Goal: Navigation & Orientation: Find specific page/section

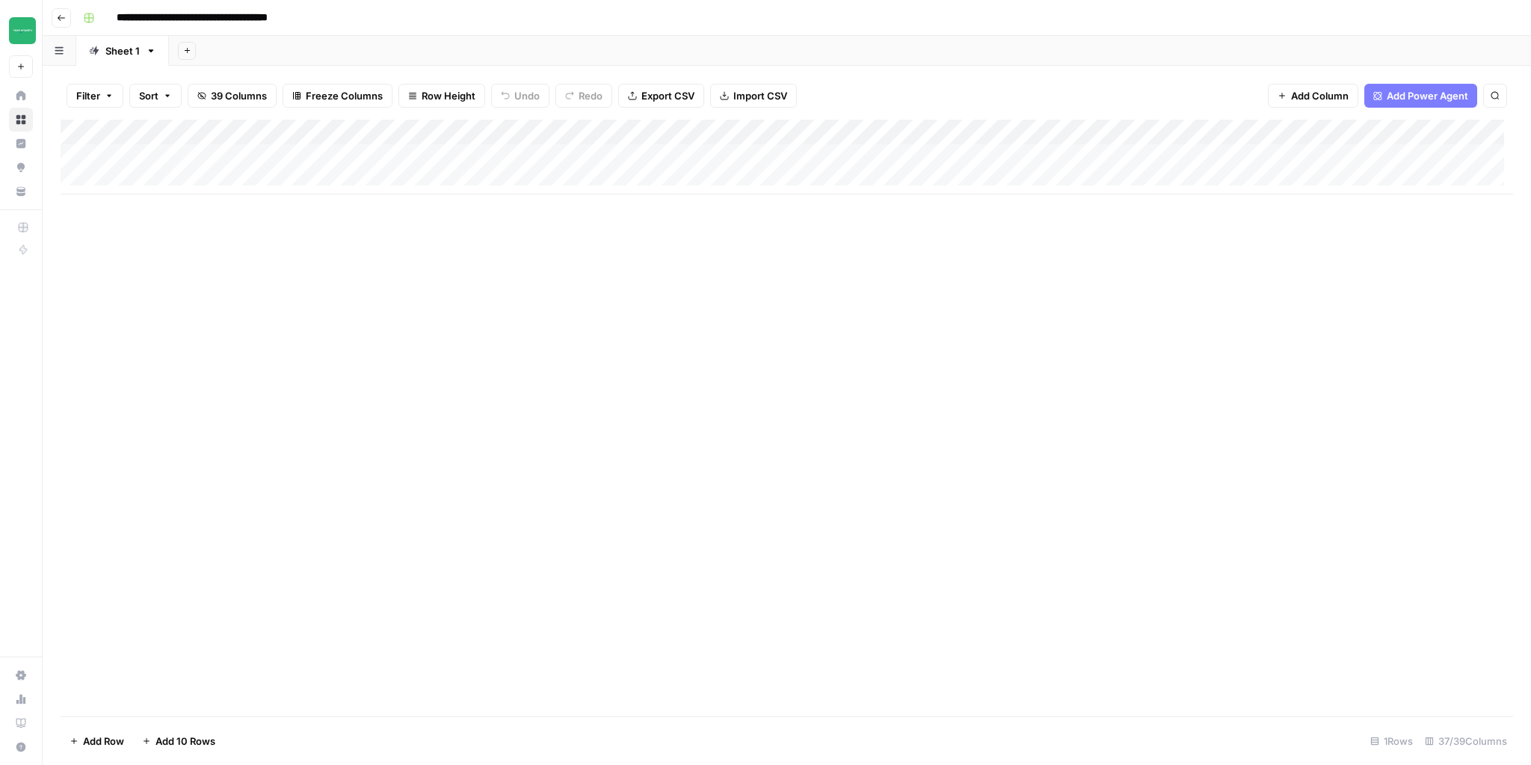
click at [64, 15] on icon "button" at bounding box center [61, 17] width 9 height 9
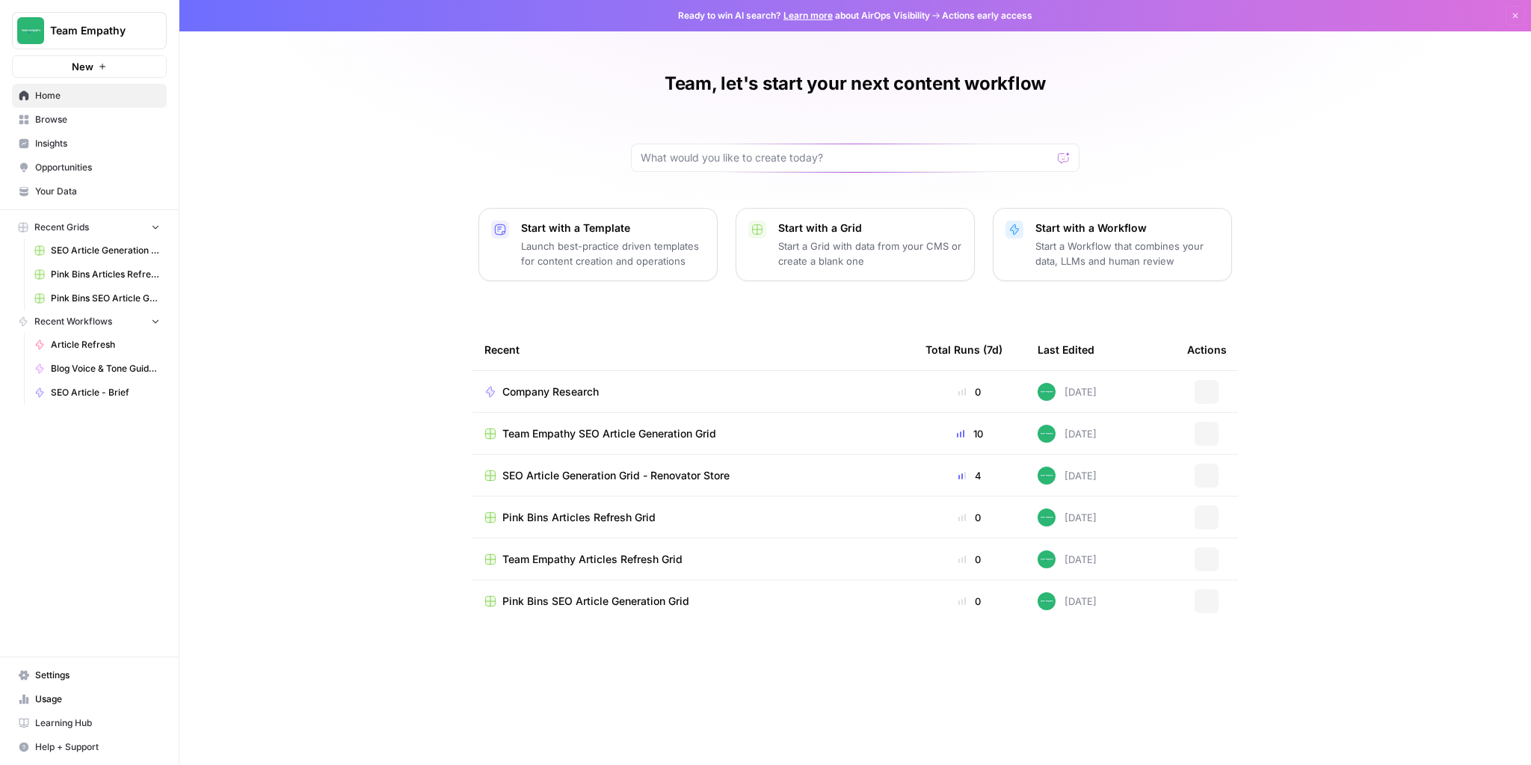
click at [63, 123] on span "Browse" at bounding box center [97, 119] width 125 height 13
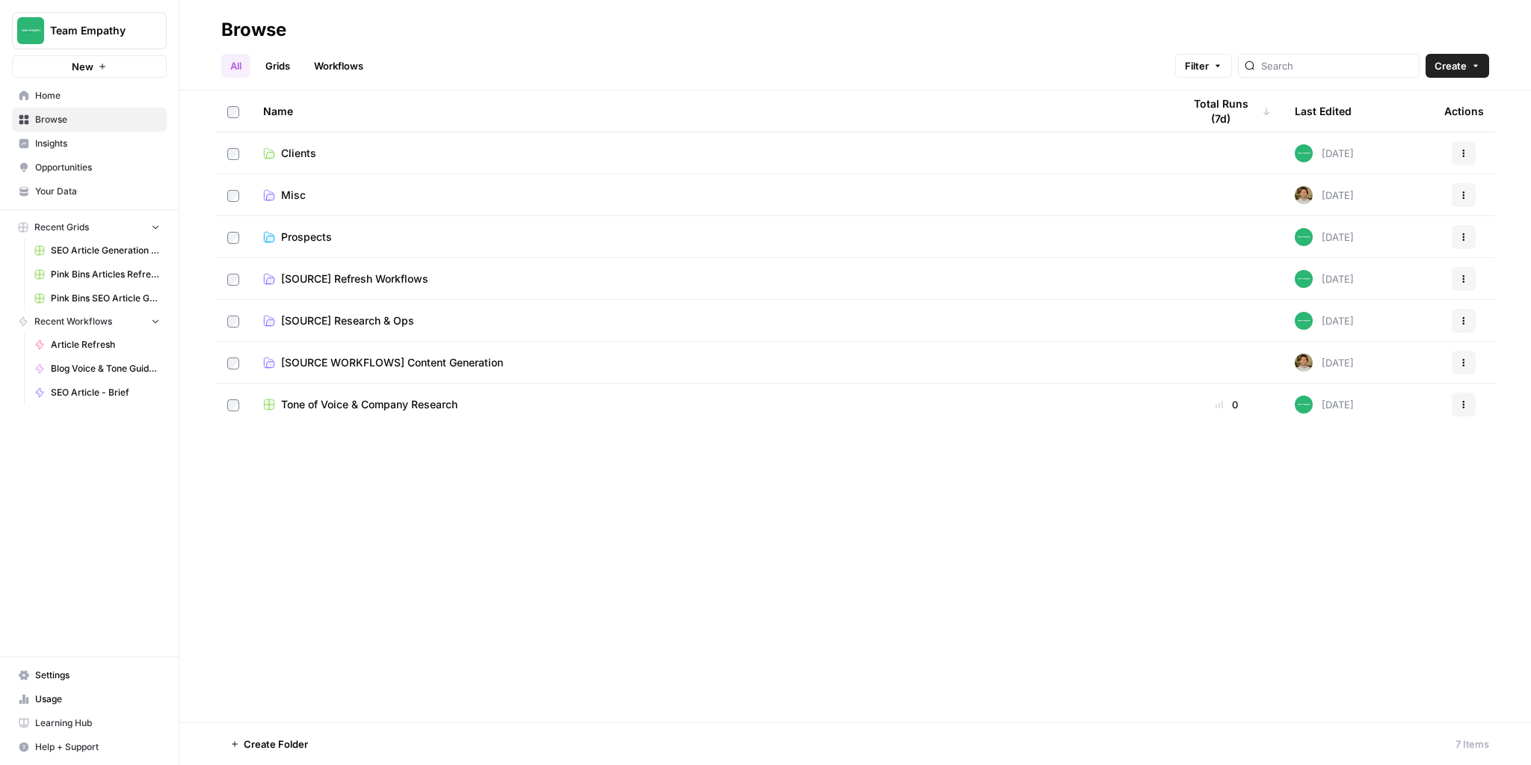
click at [296, 147] on span "Clients" at bounding box center [298, 153] width 35 height 15
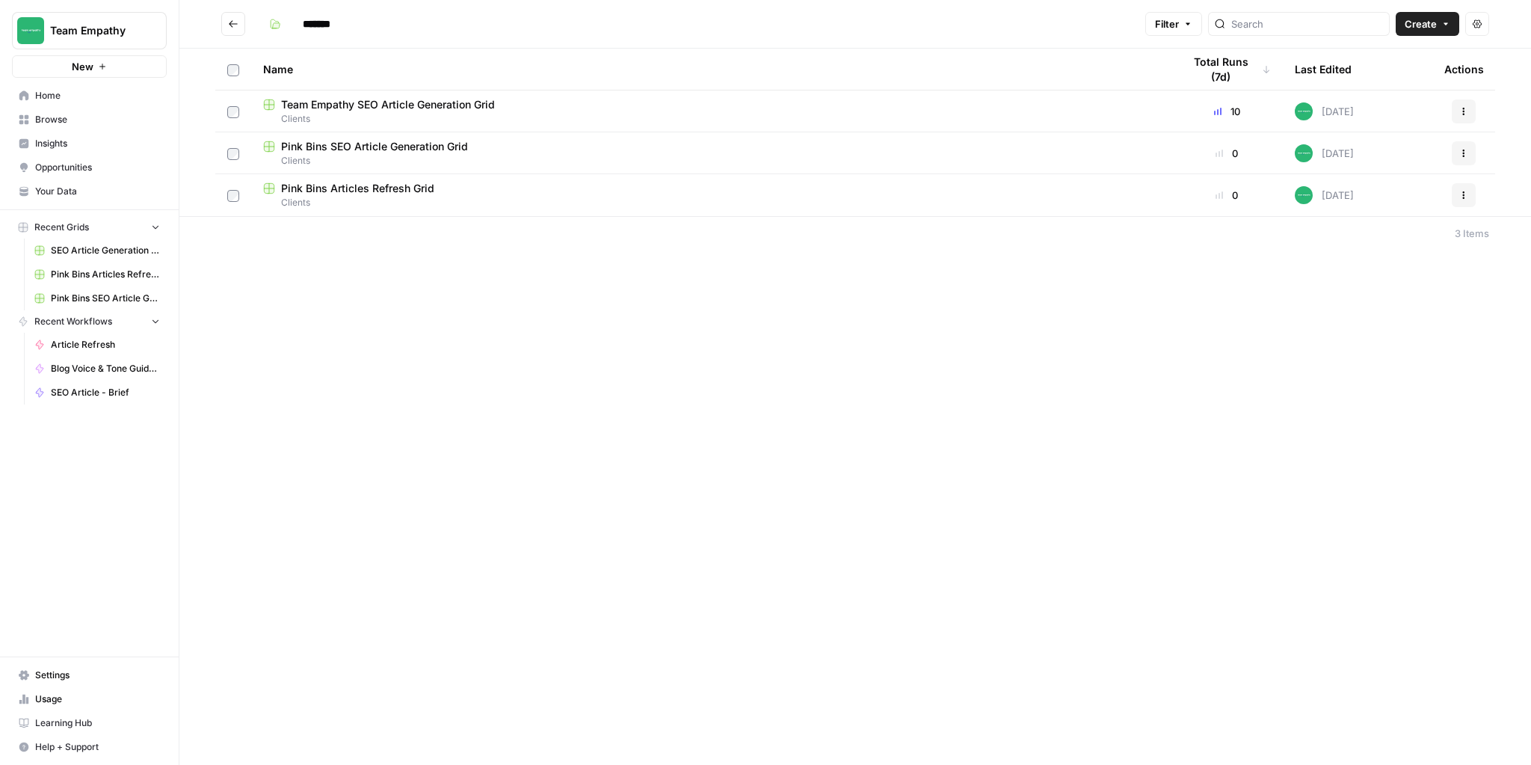
click at [377, 145] on span "Pink Bins SEO Article Generation Grid" at bounding box center [374, 146] width 187 height 15
